Goal: Entertainment & Leisure: Consume media (video, audio)

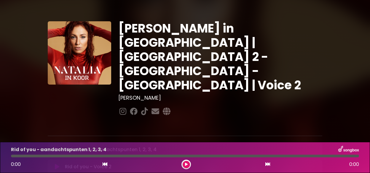
scroll to position [30, 0]
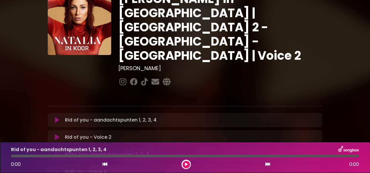
click at [59, 135] on icon at bounding box center [57, 138] width 4 height 6
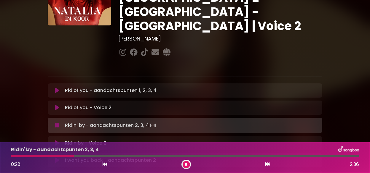
click at [55, 141] on icon at bounding box center [57, 144] width 4 height 6
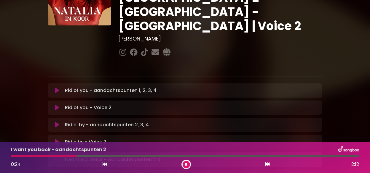
scroll to position [89, 0]
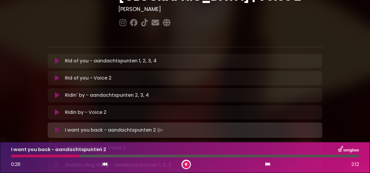
click at [56, 145] on icon at bounding box center [57, 148] width 4 height 6
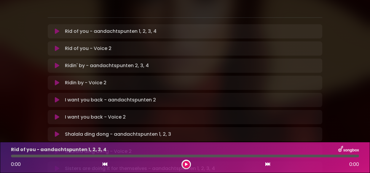
click at [57, 149] on icon at bounding box center [57, 152] width 4 height 6
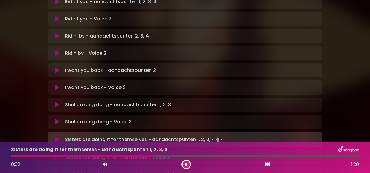
scroll to position [178, 0]
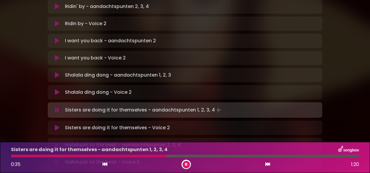
click at [55, 125] on icon at bounding box center [57, 128] width 4 height 6
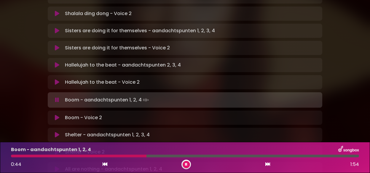
scroll to position [267, 0]
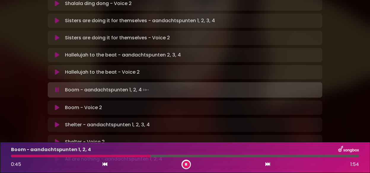
click at [59, 105] on icon at bounding box center [57, 108] width 4 height 6
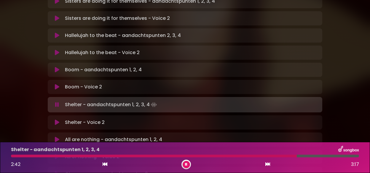
scroll to position [297, 0]
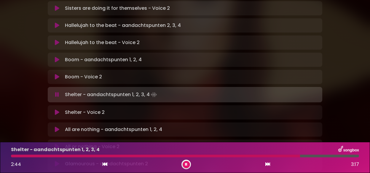
click at [56, 110] on icon at bounding box center [57, 113] width 4 height 6
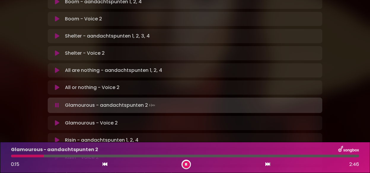
scroll to position [356, 0]
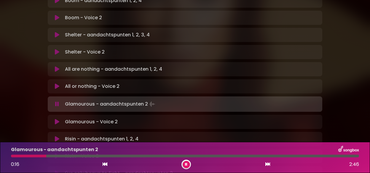
click at [55, 119] on icon at bounding box center [57, 122] width 4 height 6
